Goal: Communication & Community: Answer question/provide support

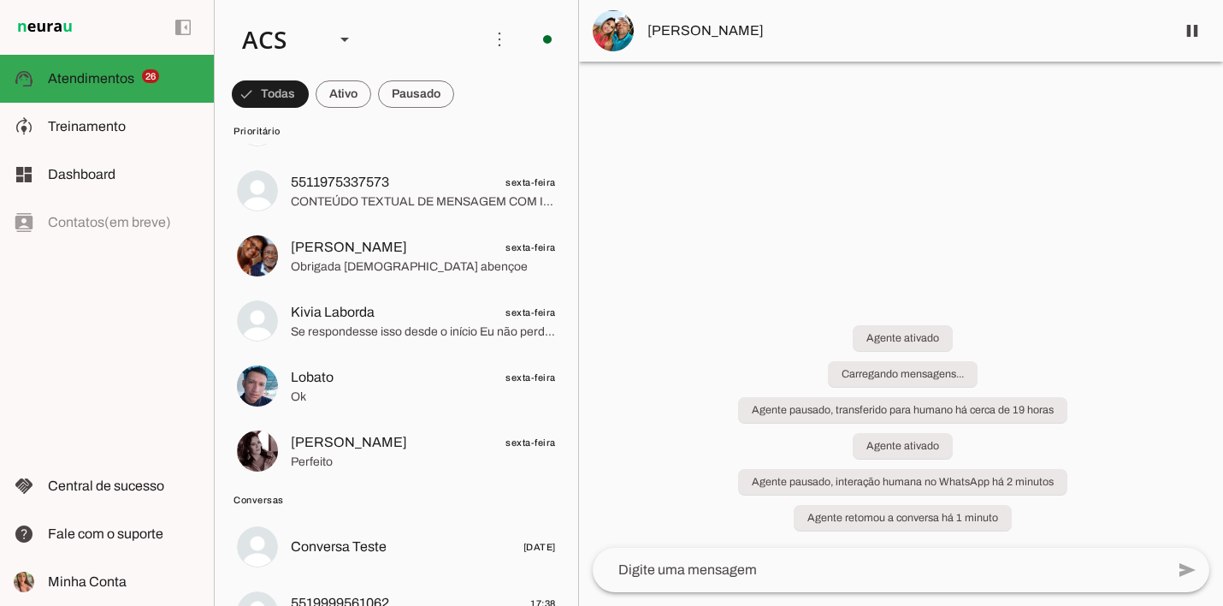
scroll to position [1974, 0]
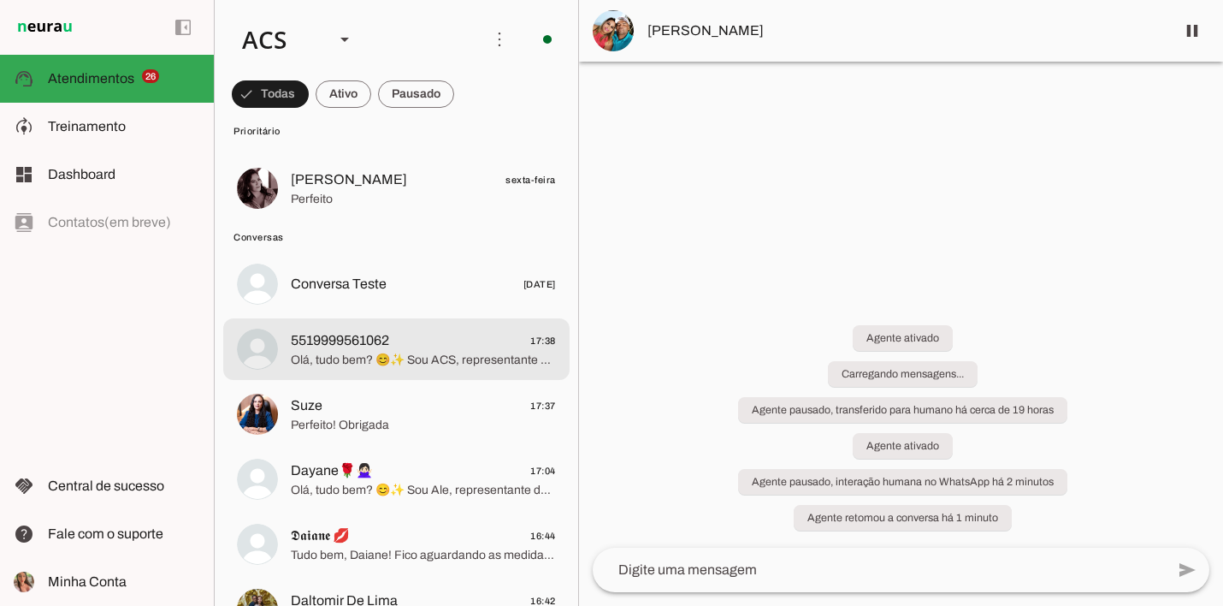
click at [444, 356] on span "Olá, tudo bem? 😊✨ Sou ACS, representante de agendamentos para orçamento de *Gru…" at bounding box center [423, 360] width 265 height 17
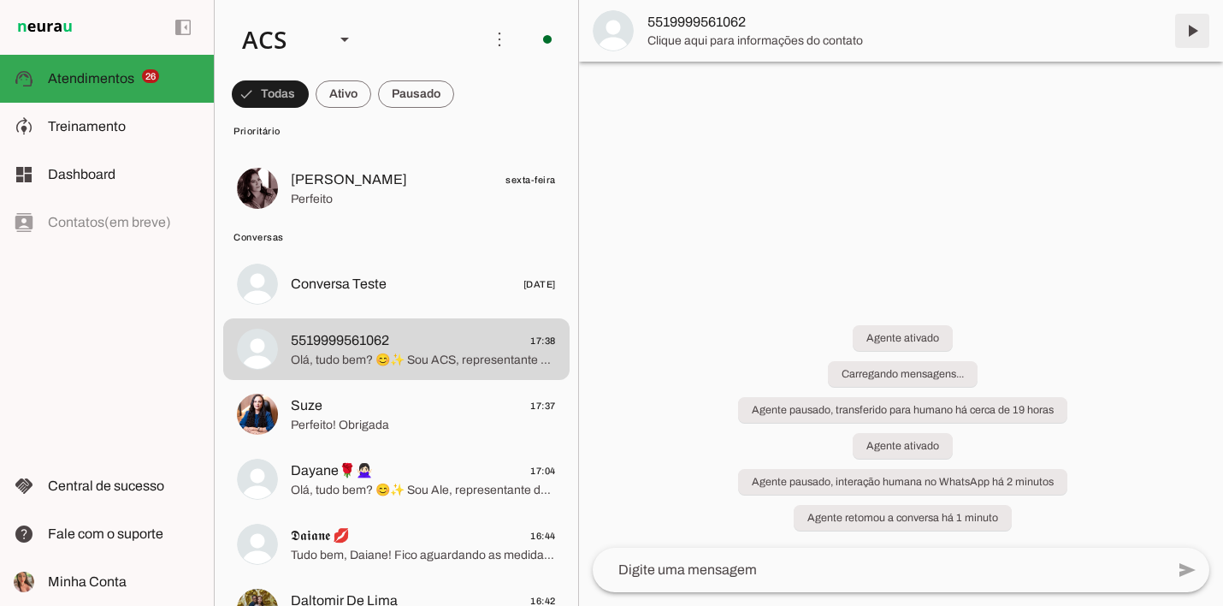
click at [1185, 22] on span at bounding box center [1192, 30] width 41 height 41
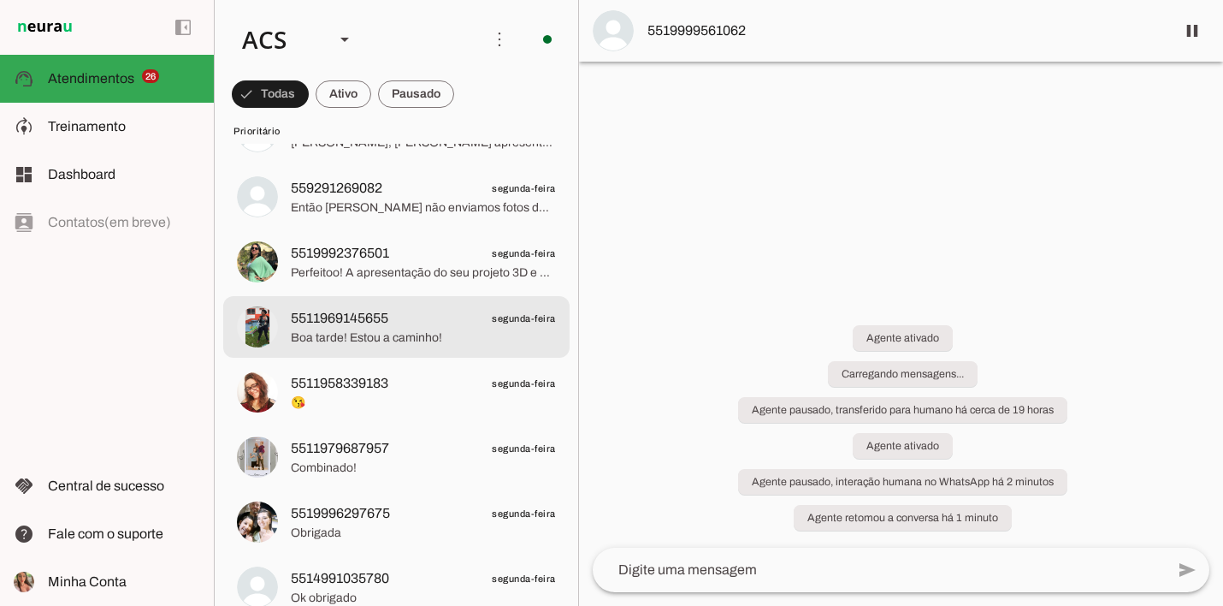
scroll to position [708, 0]
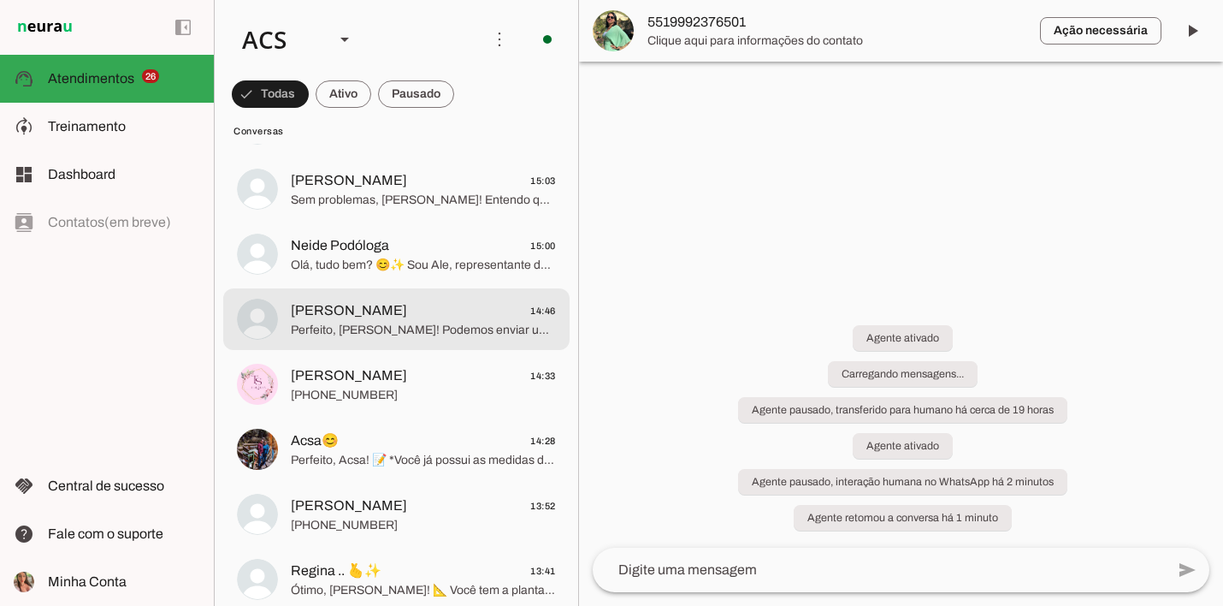
scroll to position [2911, 0]
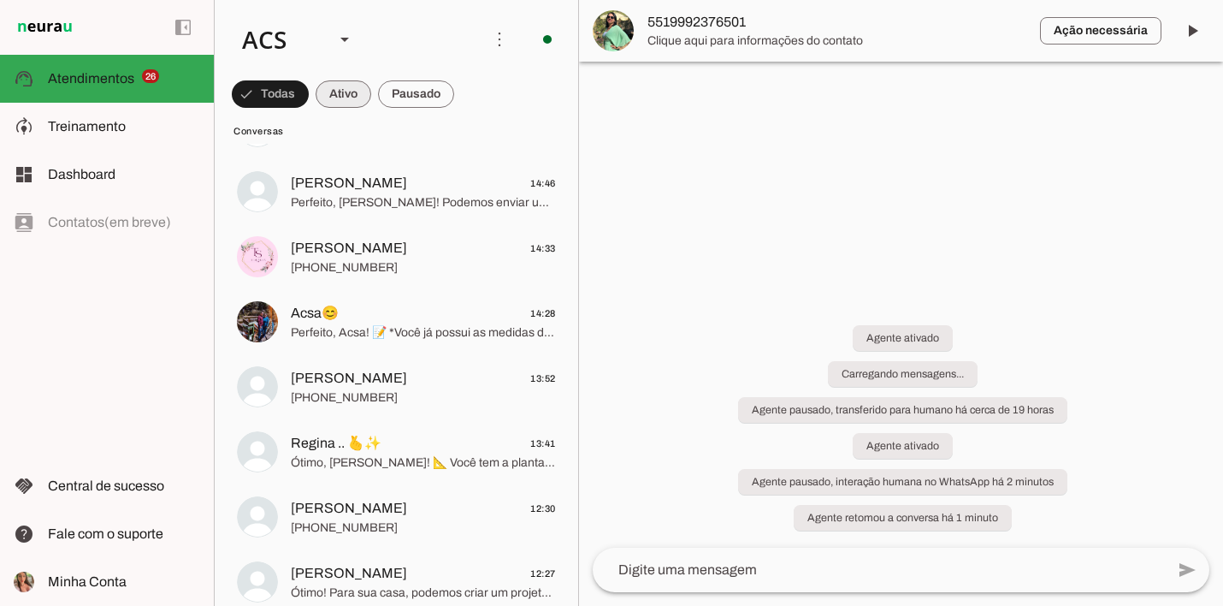
click at [309, 97] on span at bounding box center [270, 94] width 77 height 41
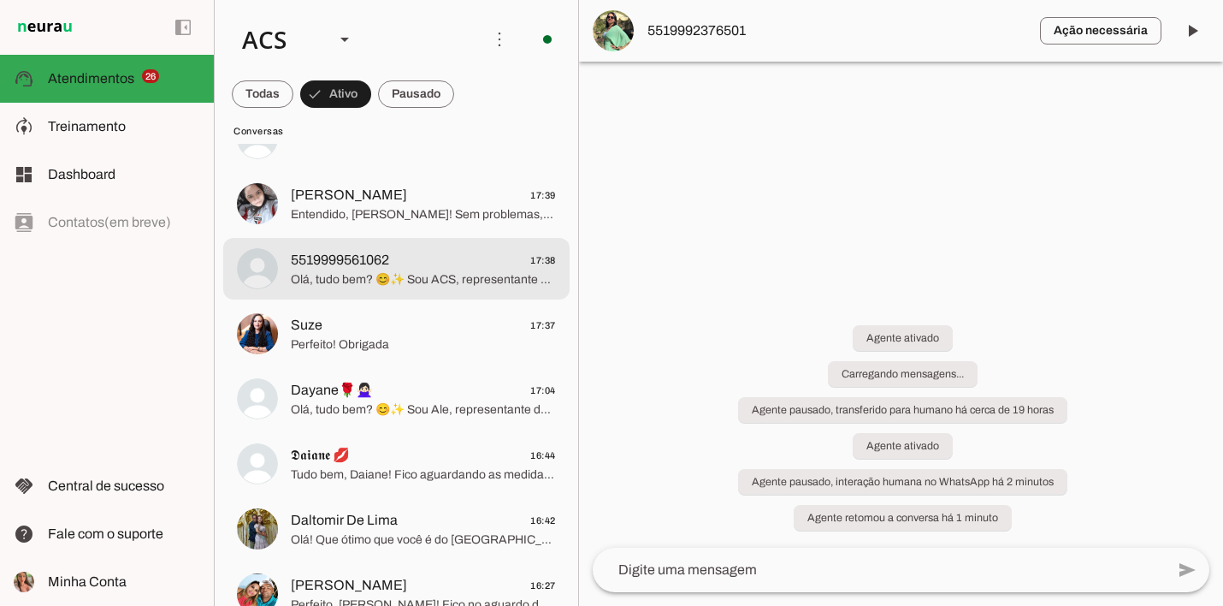
scroll to position [128, 0]
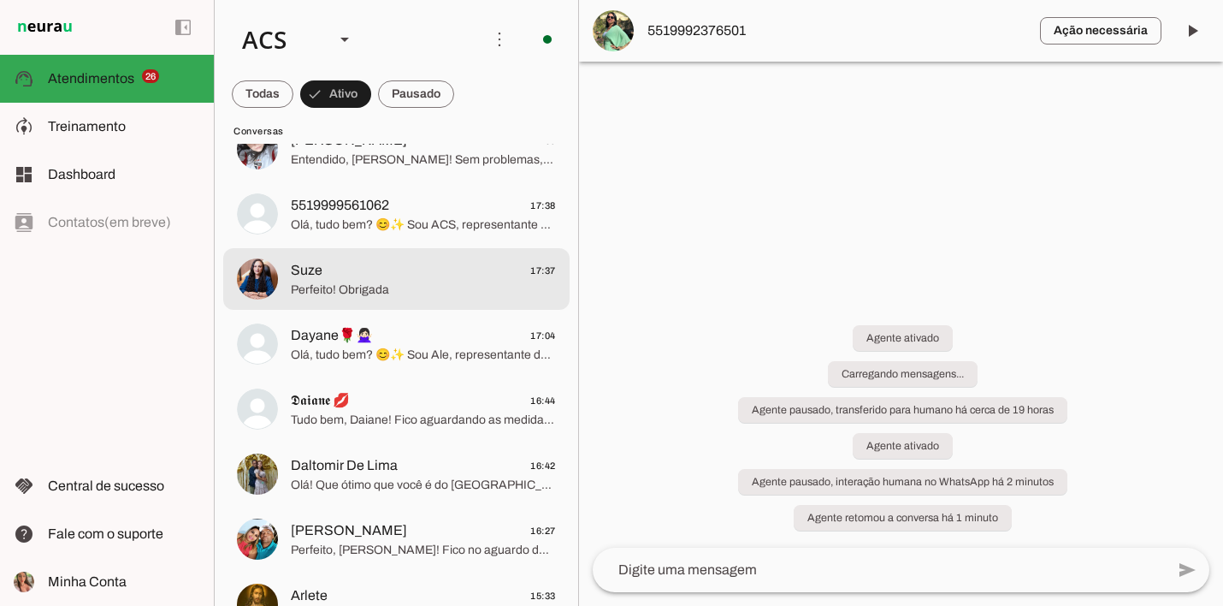
click at [418, 293] on span "Perfeito! Obrigada" at bounding box center [423, 289] width 265 height 17
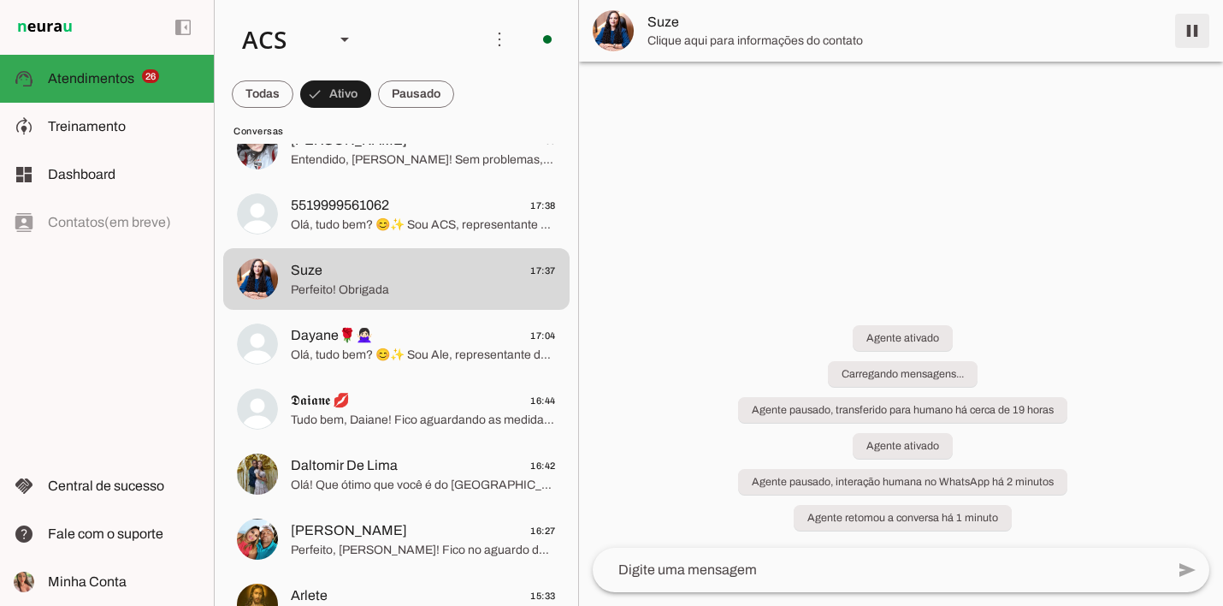
click at [1188, 28] on span at bounding box center [1192, 30] width 41 height 41
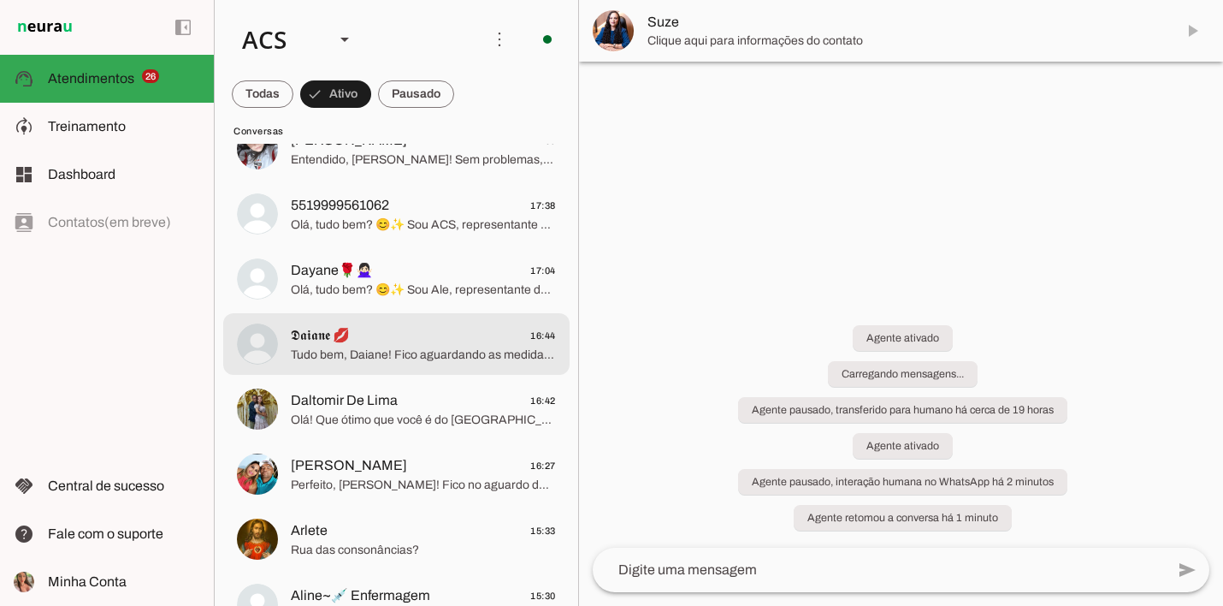
scroll to position [228, 0]
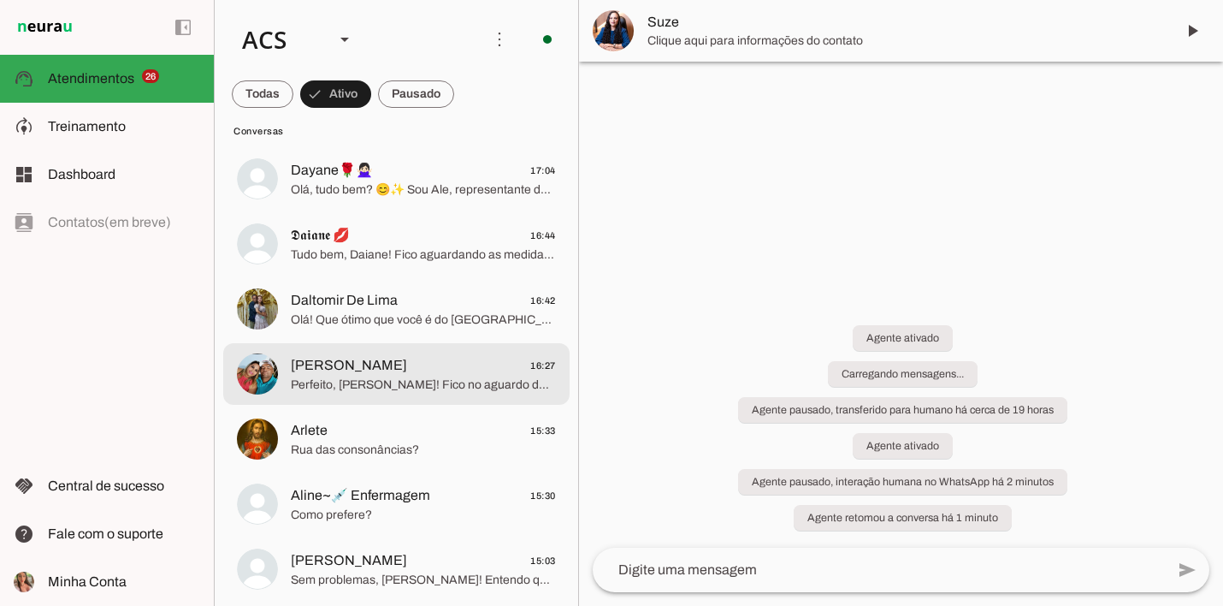
click at [296, 381] on span "Perfeito, [PERSON_NAME]! Fico no aguardo de vocês. Lembrando que o designer já …" at bounding box center [423, 384] width 265 height 17
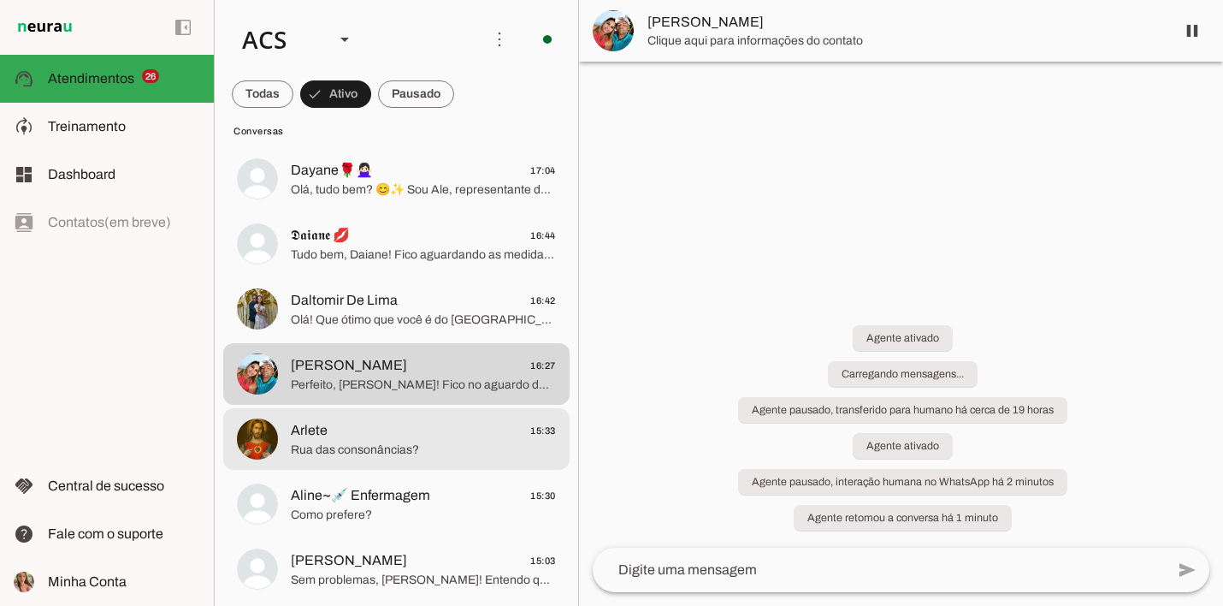
click at [316, 434] on span "Arlete" at bounding box center [309, 430] width 37 height 21
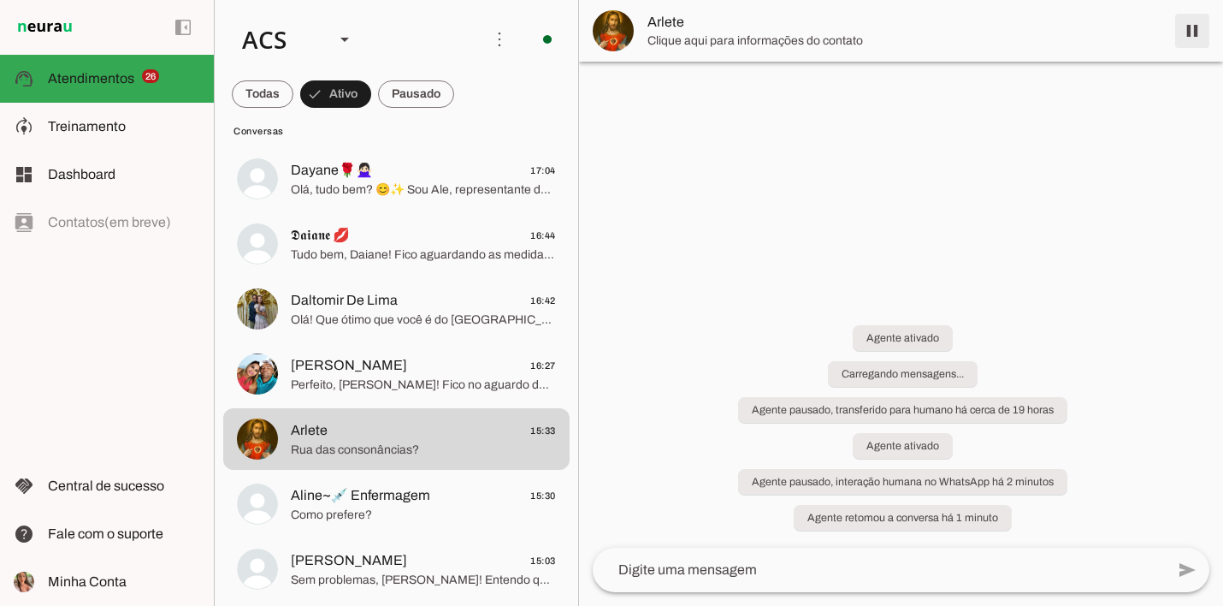
click at [1187, 27] on span at bounding box center [1192, 30] width 41 height 41
click at [470, 381] on span "Perfeito, [PERSON_NAME]! Fico no aguardo de vocês. Lembrando que o designer já …" at bounding box center [423, 384] width 265 height 17
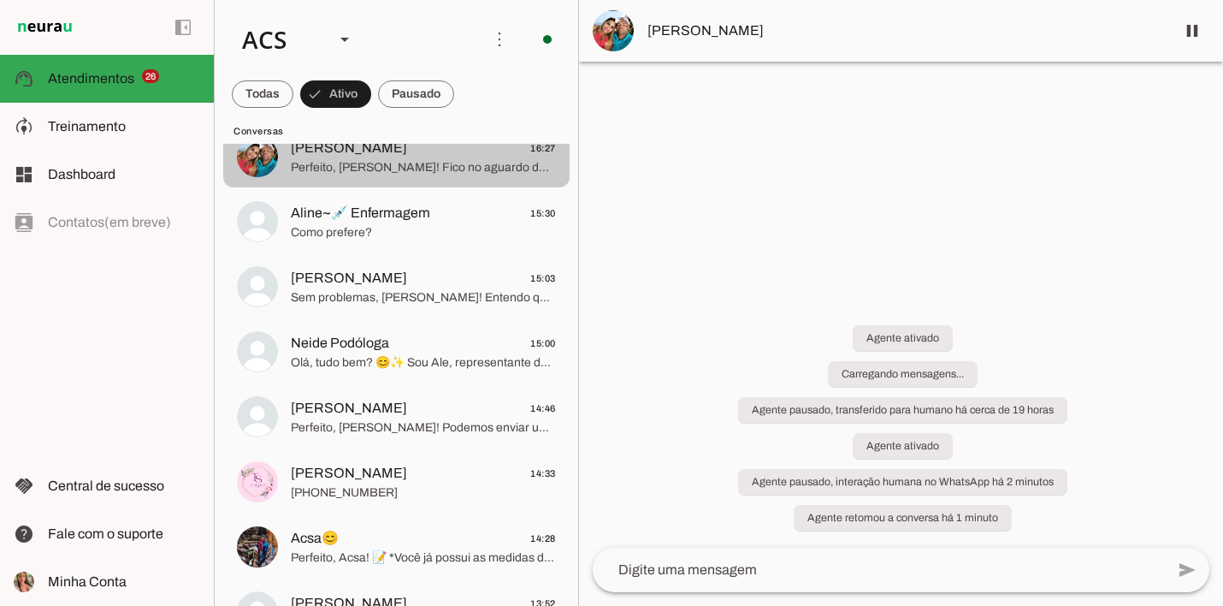
scroll to position [571, 0]
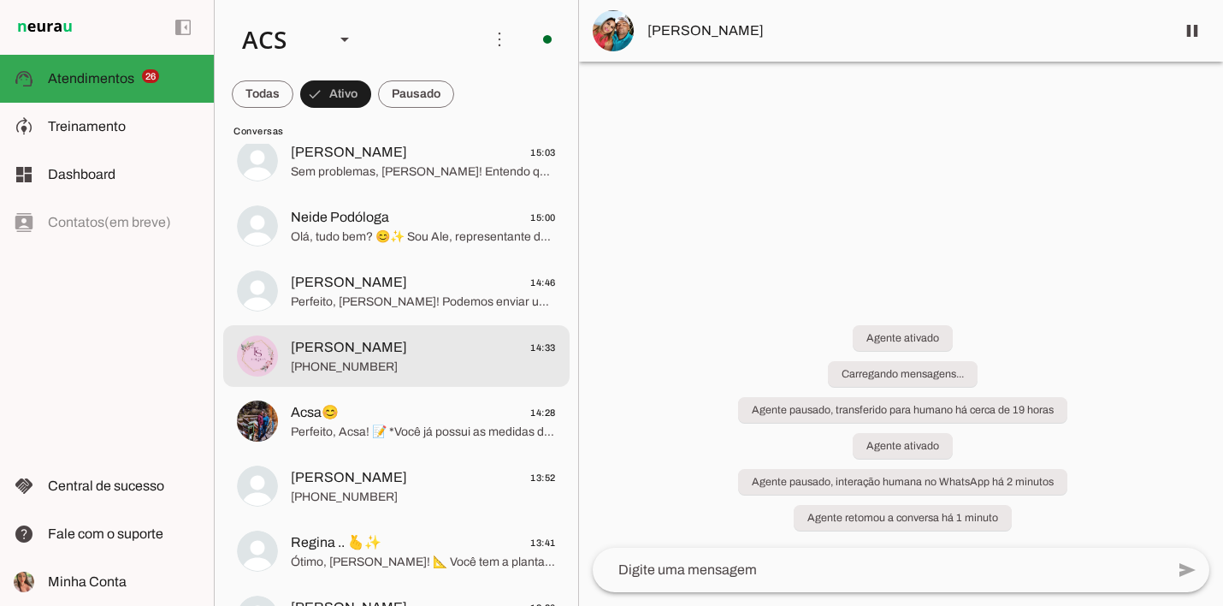
click at [417, 375] on span "[PHONE_NUMBER]" at bounding box center [423, 366] width 265 height 17
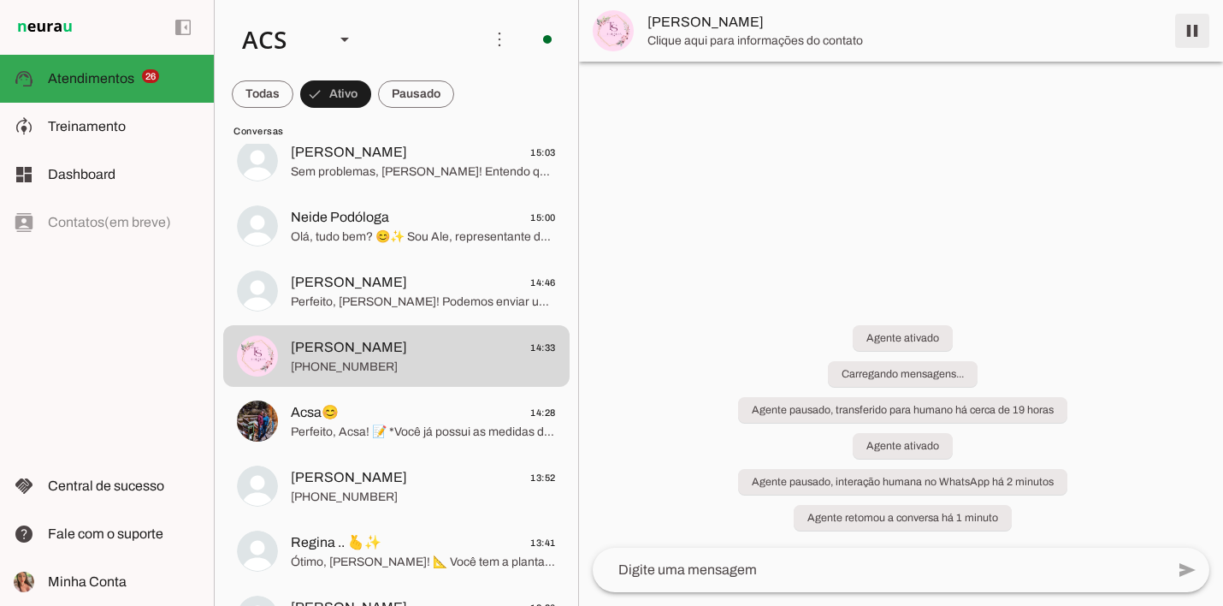
click at [1191, 36] on span at bounding box center [1192, 30] width 41 height 41
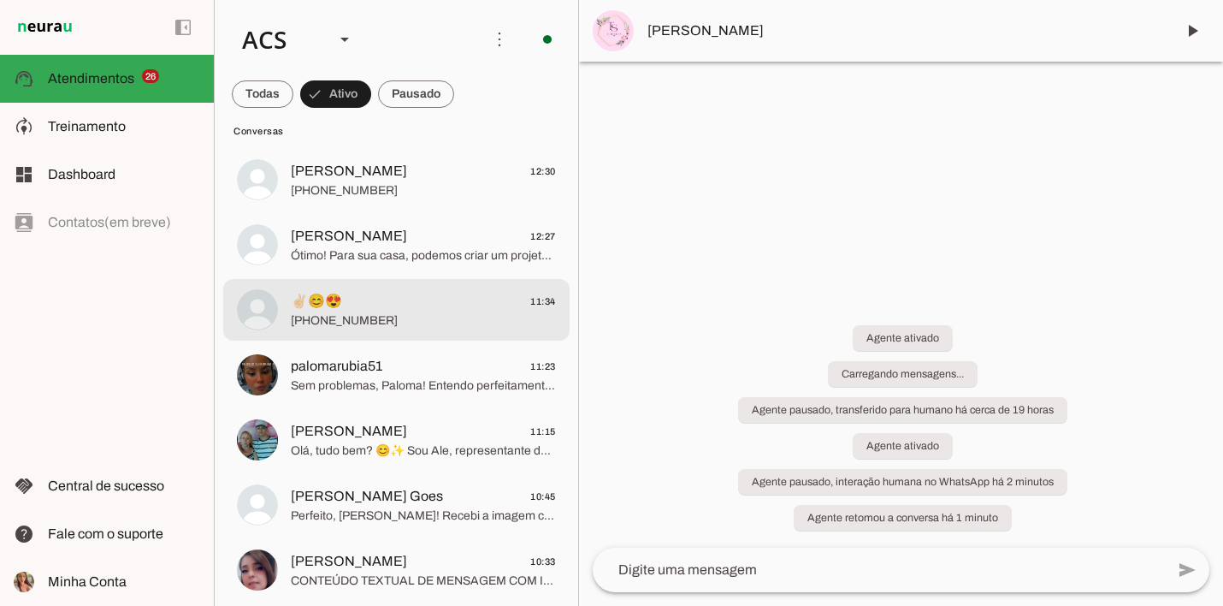
scroll to position [1189, 0]
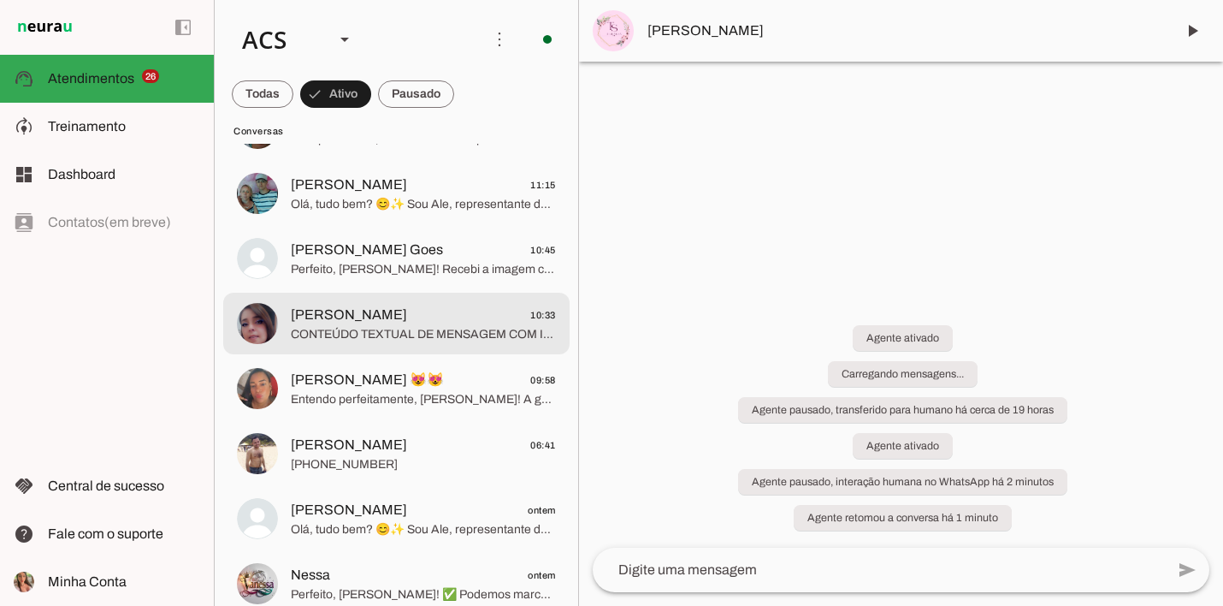
click at [452, 316] on span "[PERSON_NAME] 10:33" at bounding box center [423, 314] width 265 height 21
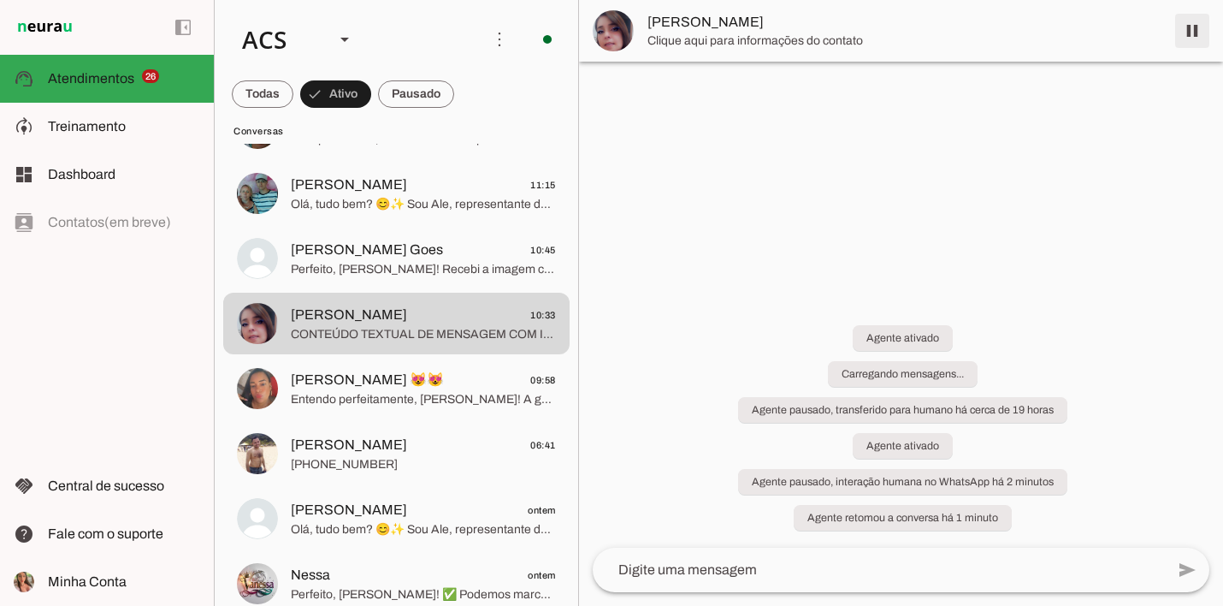
click at [1200, 38] on span at bounding box center [1192, 30] width 41 height 41
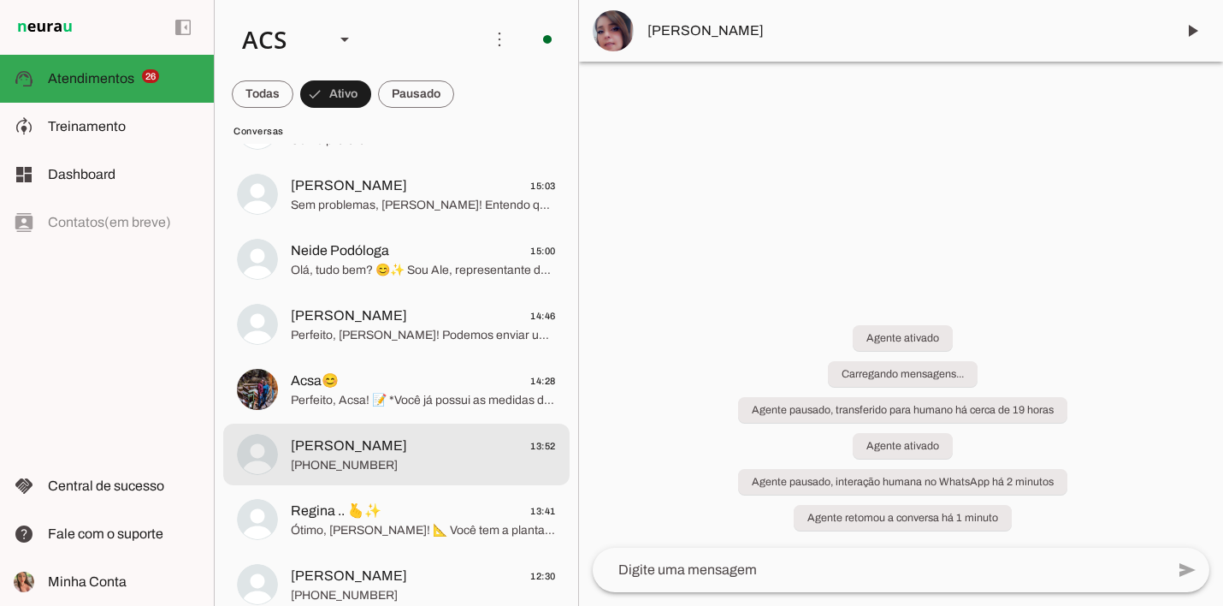
scroll to position [442, 0]
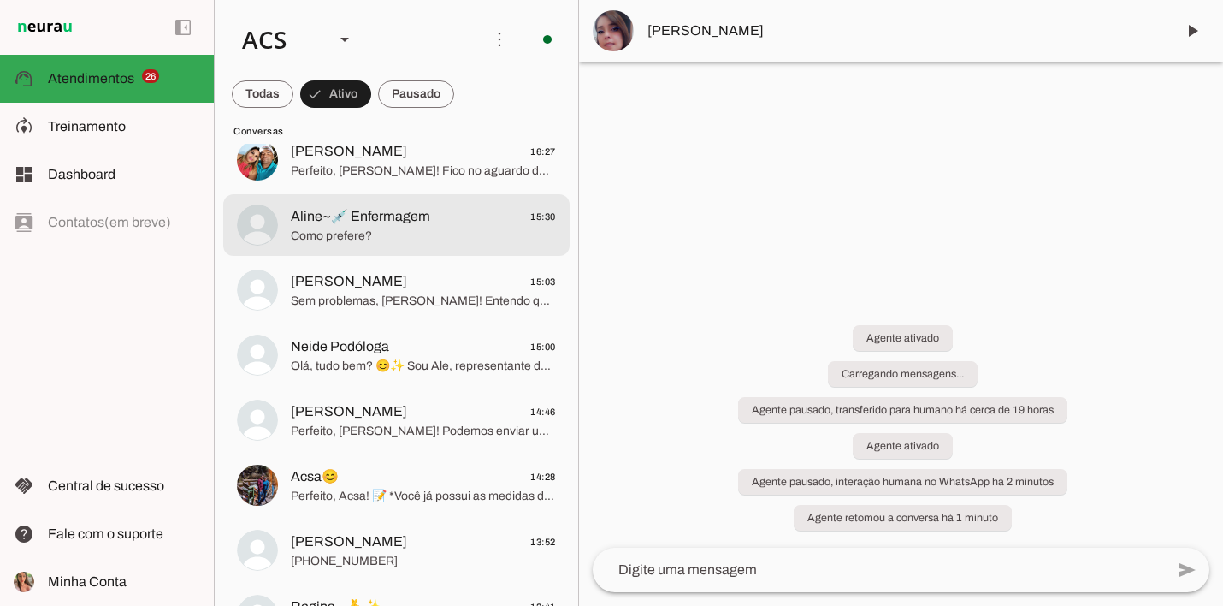
click at [432, 227] on span "Como prefere?" at bounding box center [423, 235] width 265 height 17
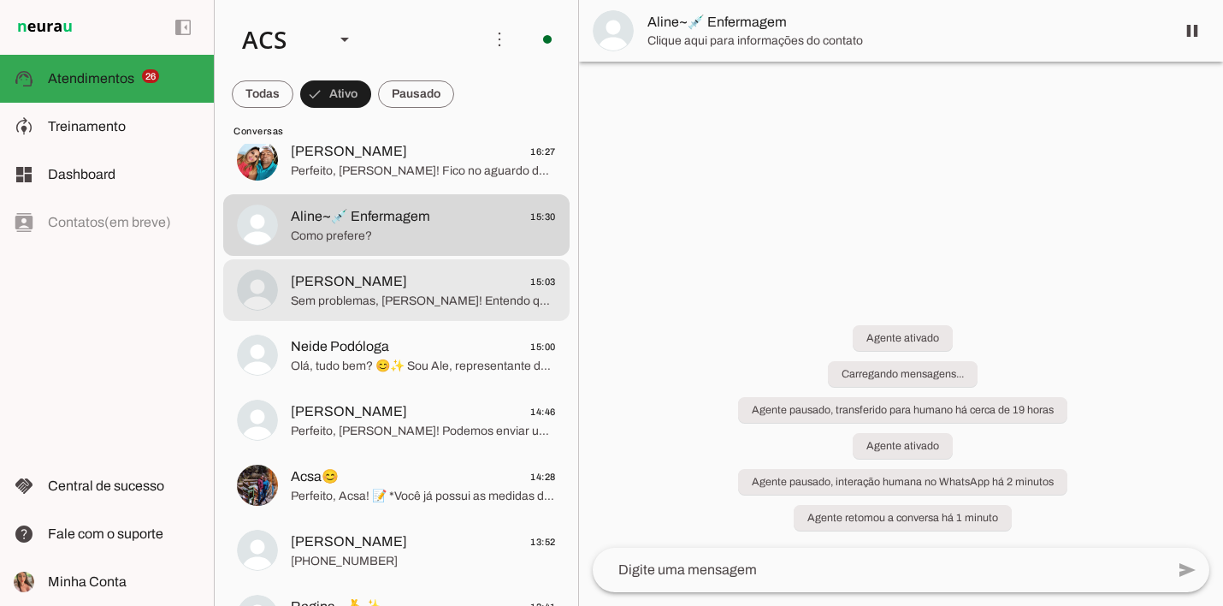
scroll to position [347, 0]
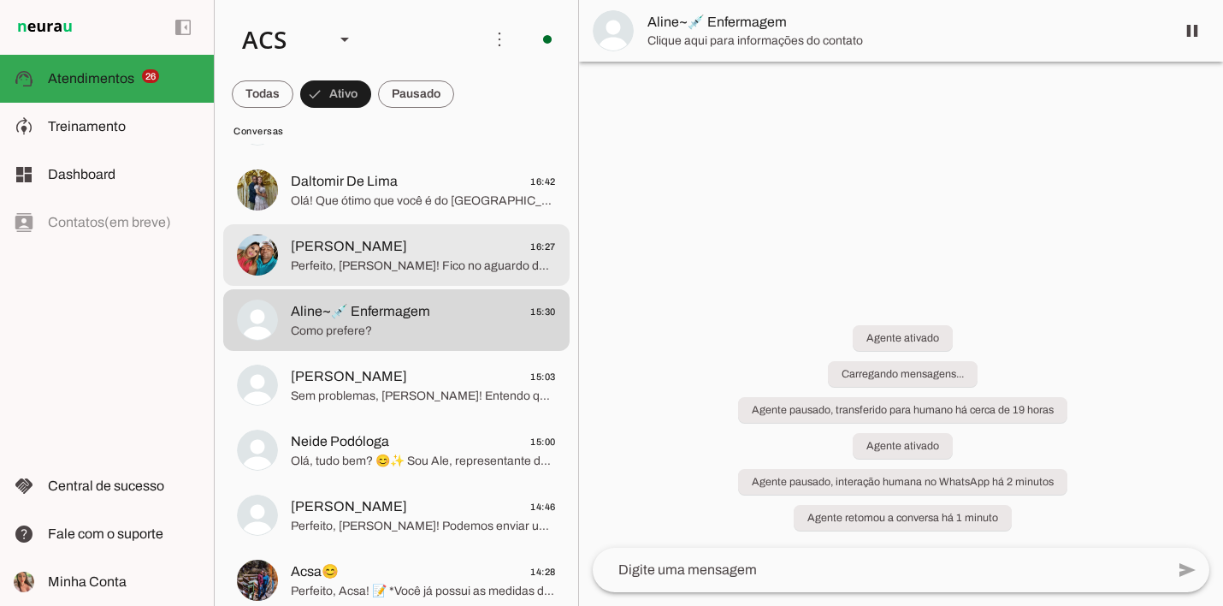
click at [443, 260] on span "Perfeito, [PERSON_NAME]! Fico no aguardo de vocês. Lembrando que o designer já …" at bounding box center [423, 265] width 265 height 17
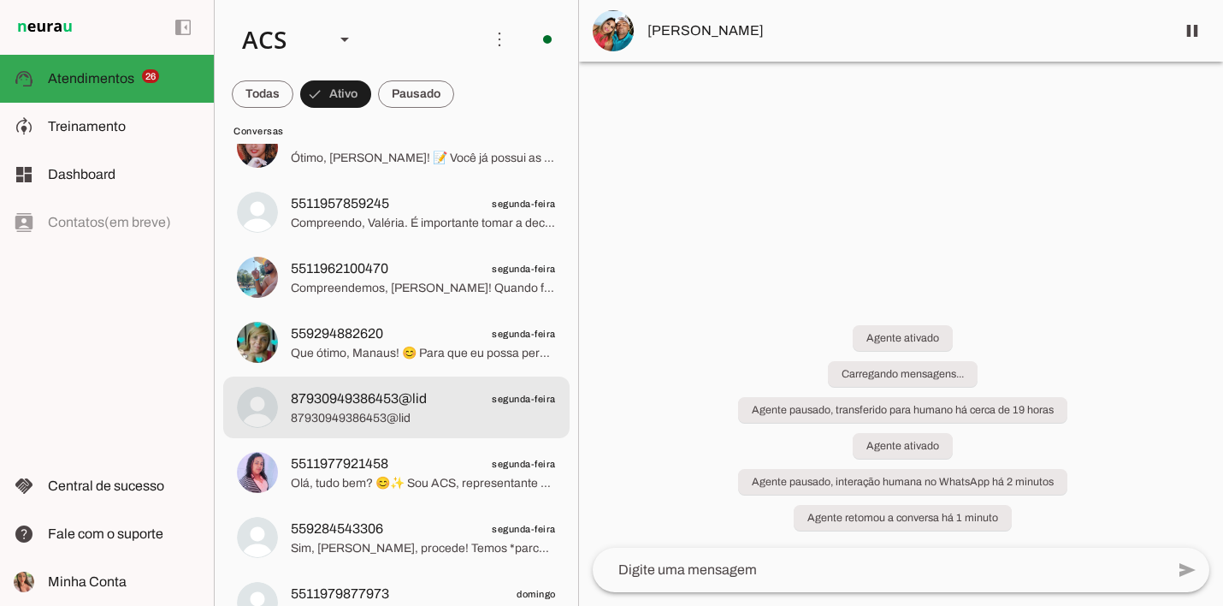
scroll to position [6297, 0]
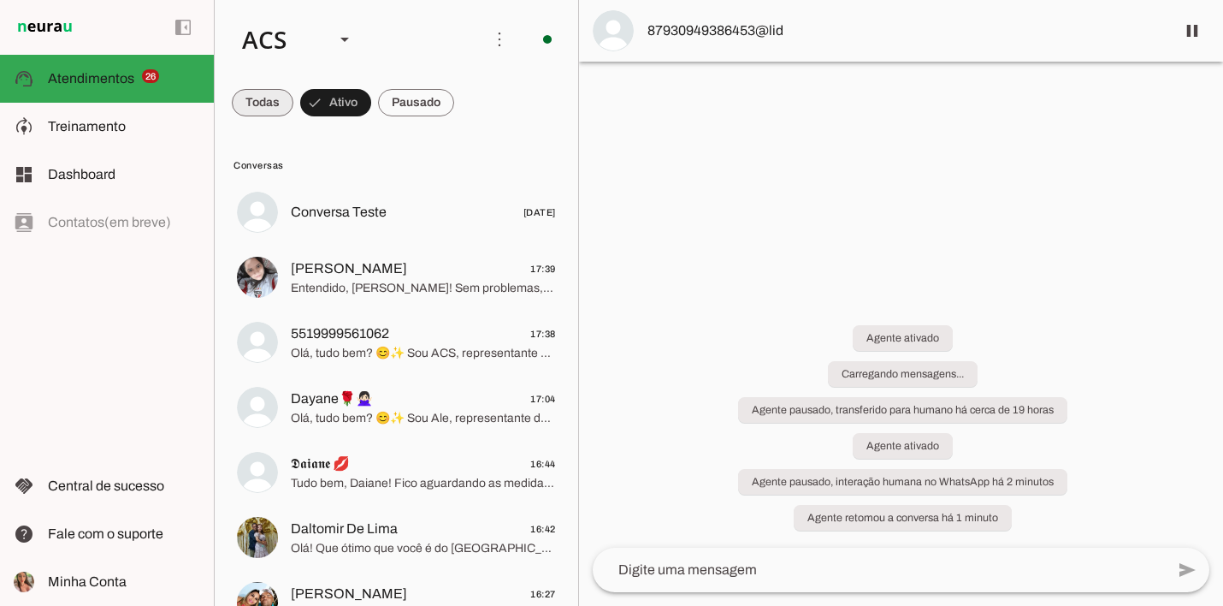
click at [263, 105] on span at bounding box center [263, 102] width 62 height 41
